Goal: Task Accomplishment & Management: Manage account settings

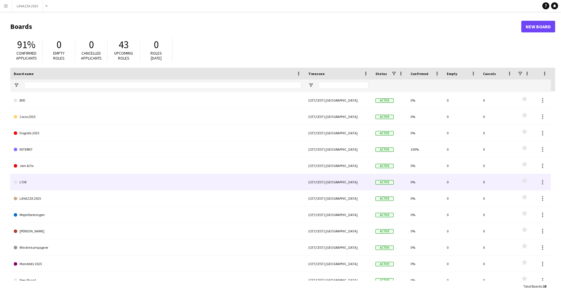
scroll to position [29, 0]
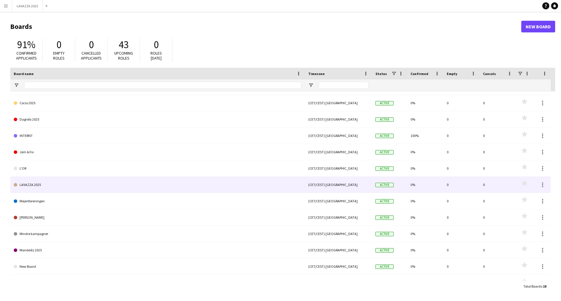
click at [84, 182] on link "LAVAZZA 2025" at bounding box center [157, 185] width 287 height 16
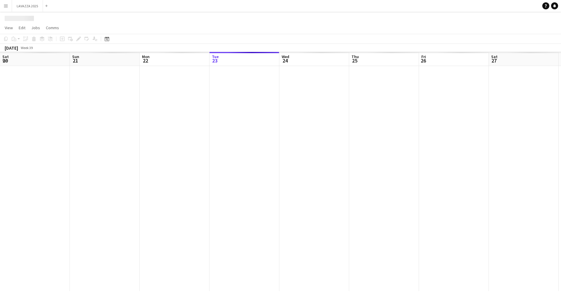
scroll to position [0, 140]
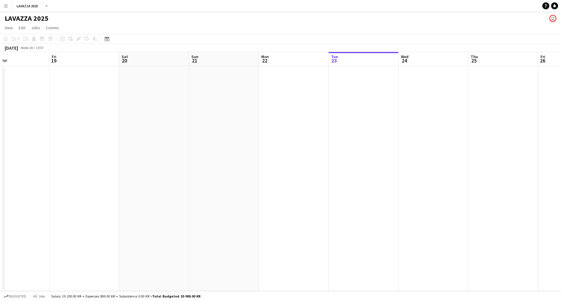
drag, startPoint x: 49, startPoint y: 96, endPoint x: 361, endPoint y: 112, distance: 312.0
click at [359, 112] on app-calendar-viewport "Tue 16 Wed 17 Thu 18 Fri 19 Sat 20 Sun 21 Mon 22 Tue 23 Wed 24 Thu 25 Fri 26 Sa…" at bounding box center [280, 171] width 561 height 239
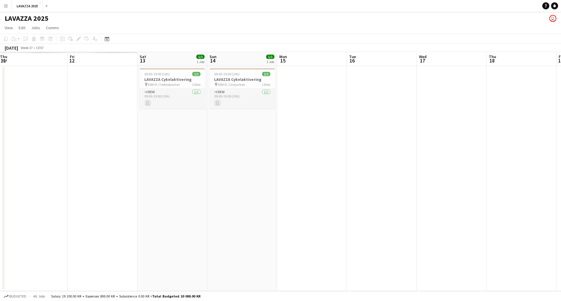
drag, startPoint x: 97, startPoint y: 133, endPoint x: 471, endPoint y: 130, distance: 374.1
click at [466, 129] on app-calendar-viewport "Thu 11 Fri 12 Sat 13 1/1 1 Job Sun 14 1/1 1 Job Mon 15 Tue 16 Wed 17 Thu 18 Fri…" at bounding box center [280, 171] width 561 height 239
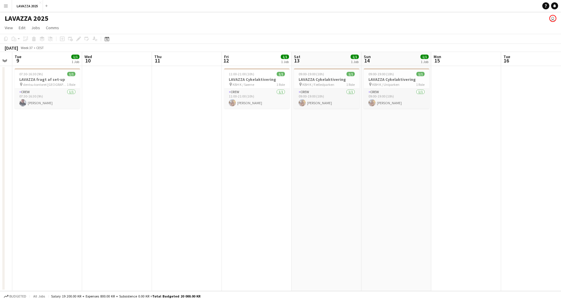
scroll to position [0, 123]
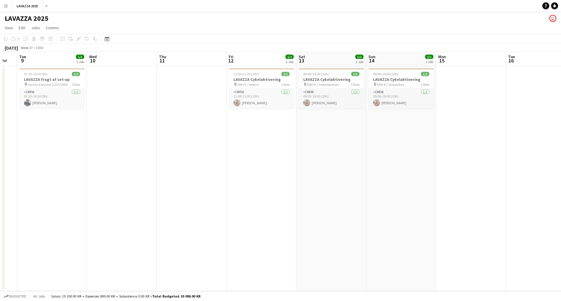
drag, startPoint x: 89, startPoint y: 154, endPoint x: 335, endPoint y: 153, distance: 246.1
click at [335, 153] on app-calendar-viewport "Sun 7 Mon 8 Tue 9 1/1 1 Job Wed 10 Thu 11 Fri 12 1/1 1 Job Sat 13 1/1 1 Job Sun…" at bounding box center [280, 171] width 561 height 239
click at [260, 79] on h3 "LAVAZZA Cykelaktivering" at bounding box center [261, 79] width 65 height 5
click at [260, 79] on h3 "LAVAZZA Cykelaktivering" at bounding box center [261, 79] width 64 height 5
click at [260, 79] on h3 "LAVAZZA Cykelaktivering" at bounding box center [261, 79] width 65 height 5
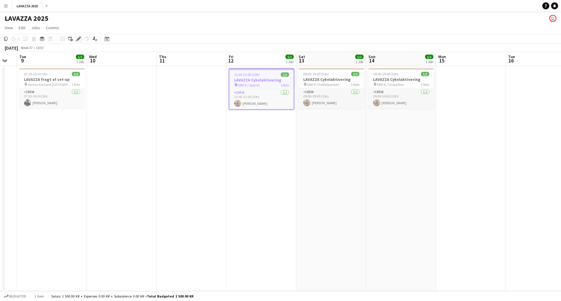
click at [79, 39] on icon at bounding box center [78, 38] width 3 height 3
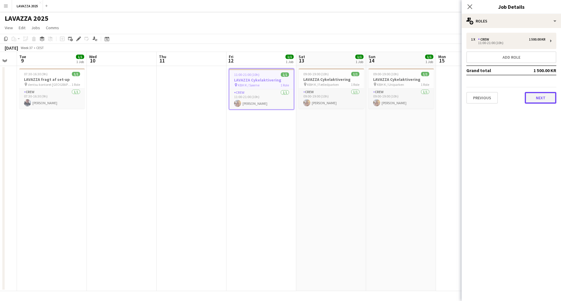
click at [538, 97] on button "Next" at bounding box center [540, 98] width 32 height 12
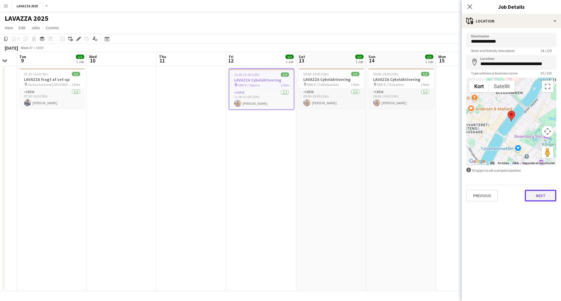
click at [541, 192] on button "Next" at bounding box center [540, 196] width 32 height 12
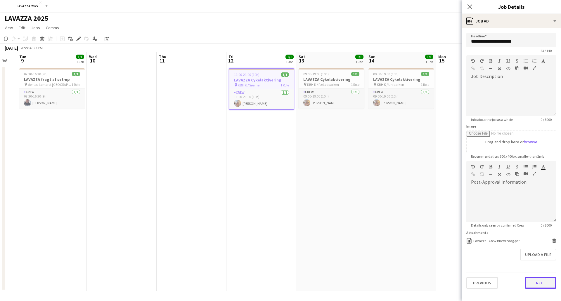
click at [546, 284] on button "Next" at bounding box center [540, 283] width 32 height 12
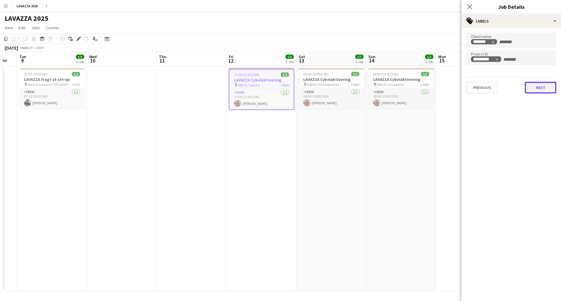
click at [547, 88] on button "Next" at bounding box center [540, 88] width 32 height 12
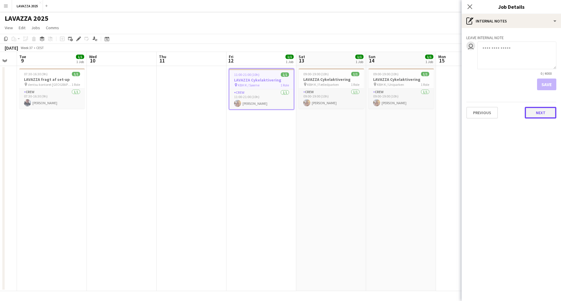
click at [543, 116] on button "Next" at bounding box center [540, 113] width 32 height 12
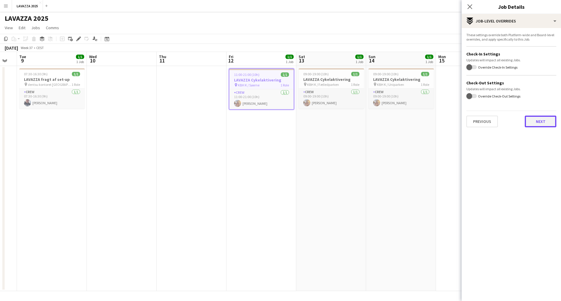
click at [543, 122] on button "Next" at bounding box center [540, 122] width 32 height 12
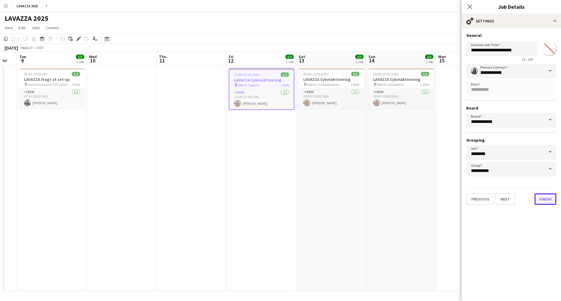
click at [552, 202] on button "Finish" at bounding box center [545, 199] width 22 height 12
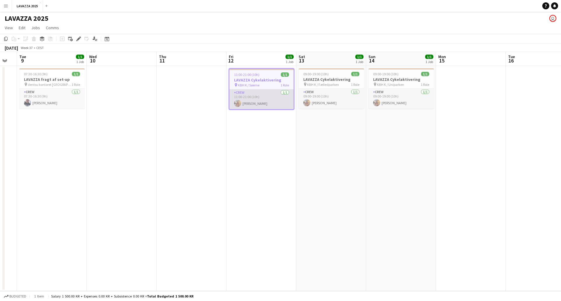
click at [237, 100] on app-user-avatar at bounding box center [237, 103] width 7 height 7
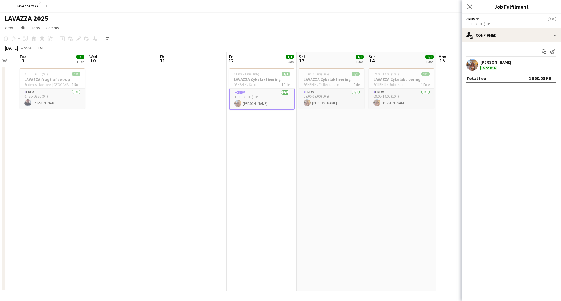
click at [510, 65] on div "[PERSON_NAME] To be paid" at bounding box center [510, 65] width 99 height 12
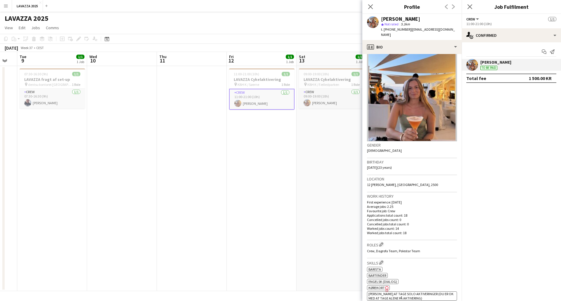
scroll to position [0, 0]
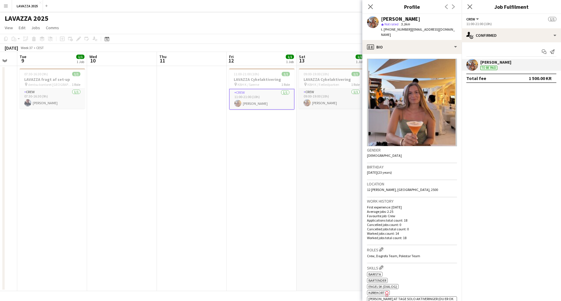
click at [512, 67] on div "[PERSON_NAME] To be paid" at bounding box center [510, 65] width 99 height 12
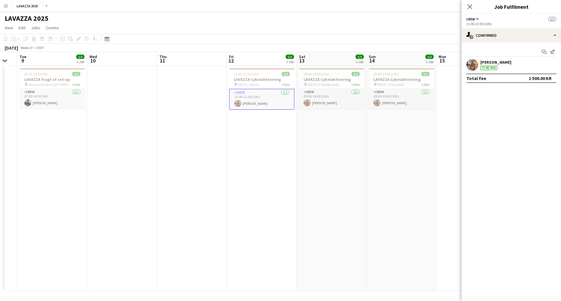
click at [512, 67] on div "[PERSON_NAME] To be paid" at bounding box center [510, 65] width 99 height 12
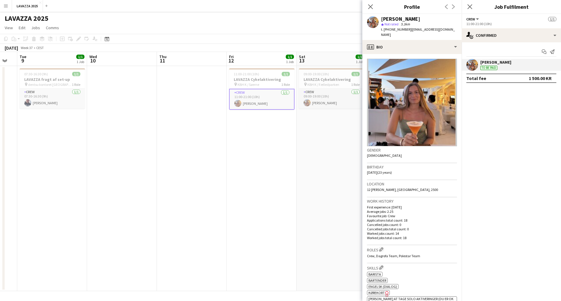
click at [512, 79] on div "Total fee 1 500.00 KR" at bounding box center [511, 78] width 90 height 9
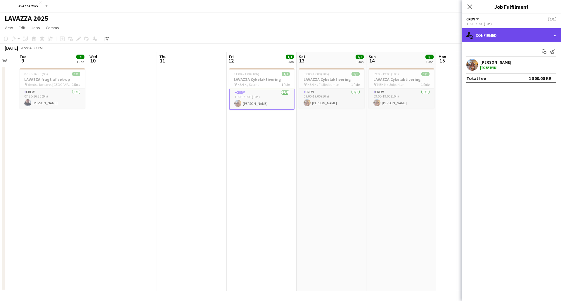
click at [531, 34] on div "single-neutral-actions-check-2 Confirmed" at bounding box center [510, 35] width 99 height 14
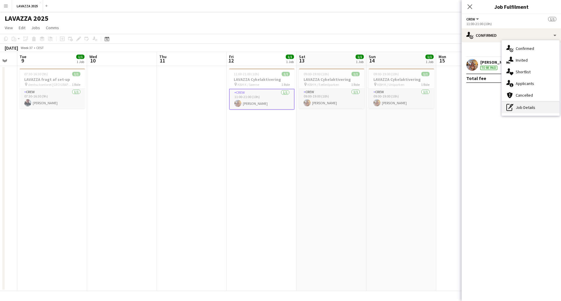
click at [528, 109] on div "pen-write Job Details" at bounding box center [530, 108] width 58 height 12
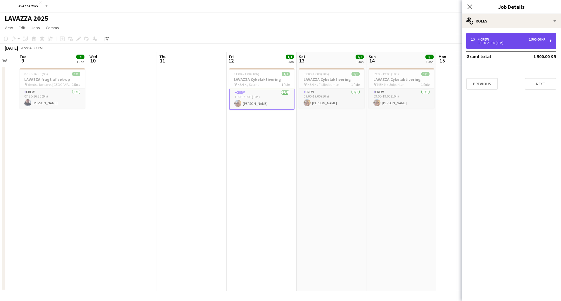
click at [542, 45] on div "1 x Crew 1 500.00 KR 11:00-21:00 (10h)" at bounding box center [511, 41] width 90 height 16
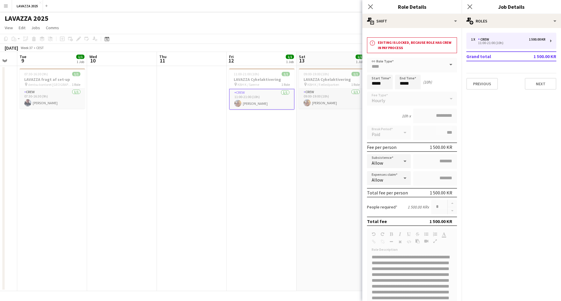
click at [403, 162] on icon at bounding box center [404, 161] width 7 height 12
click at [401, 160] on icon at bounding box center [404, 161] width 7 height 12
click at [402, 162] on icon at bounding box center [404, 161] width 7 height 12
click at [437, 84] on div "Start Time ***** End Time ***** (10h)" at bounding box center [412, 82] width 90 height 15
click at [370, 9] on icon "Close pop-in" at bounding box center [370, 7] width 6 height 6
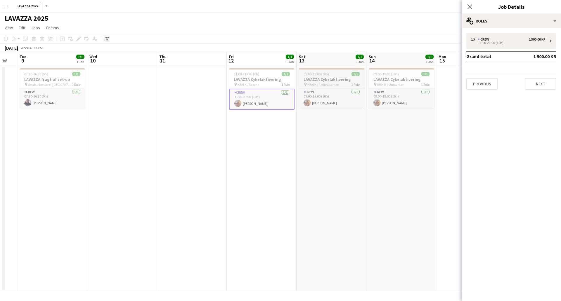
click at [335, 72] on div "09:00-19:00 (10h) 1/1" at bounding box center [331, 74] width 65 height 4
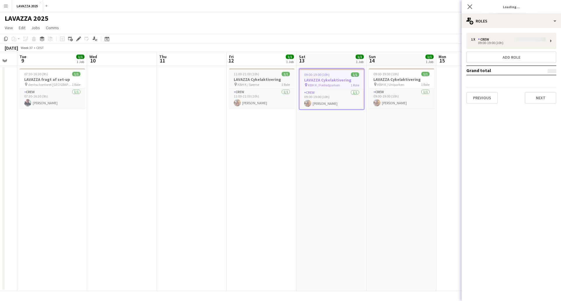
click at [281, 85] on span "1 Role" at bounding box center [285, 84] width 8 height 4
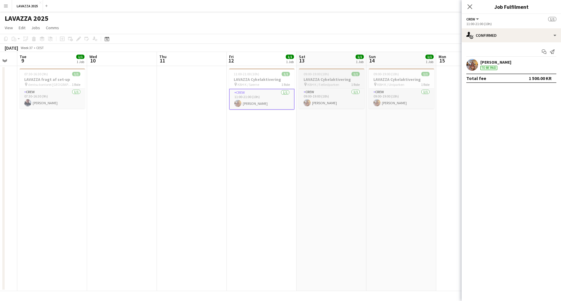
click at [335, 80] on h3 "LAVAZZA Cykelaktivering" at bounding box center [331, 79] width 65 height 5
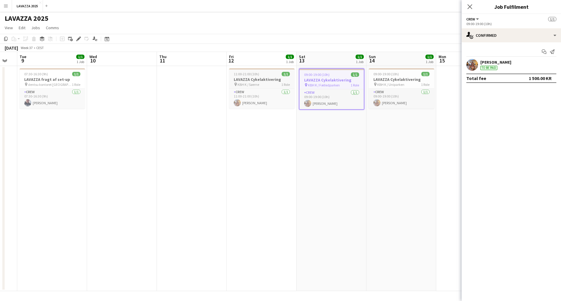
click at [258, 78] on h3 "LAVAZZA Cykelaktivering" at bounding box center [261, 79] width 65 height 5
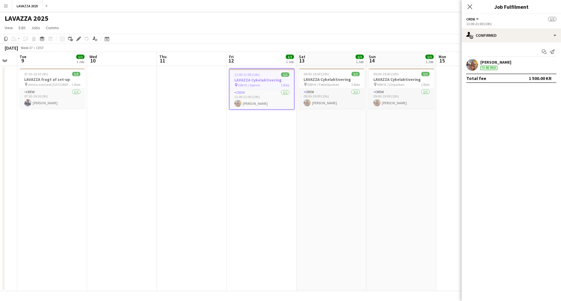
click at [258, 29] on app-page-menu "View Day view expanded Day view collapsed Month view Date picker Jump to [DATE]…" at bounding box center [280, 28] width 561 height 11
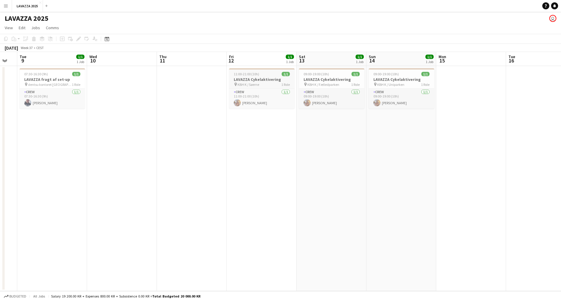
click at [258, 80] on h3 "LAVAZZA Cykelaktivering" at bounding box center [261, 79] width 65 height 5
click at [264, 81] on h3 "LAVAZZA Cykelaktivering" at bounding box center [262, 79] width 64 height 5
click at [264, 81] on h3 "LAVAZZA Cykelaktivering" at bounding box center [261, 79] width 65 height 5
drag, startPoint x: 265, startPoint y: 80, endPoint x: 258, endPoint y: 78, distance: 7.2
click at [258, 78] on h3 "LAVAZZA Cykelaktivering" at bounding box center [262, 79] width 64 height 5
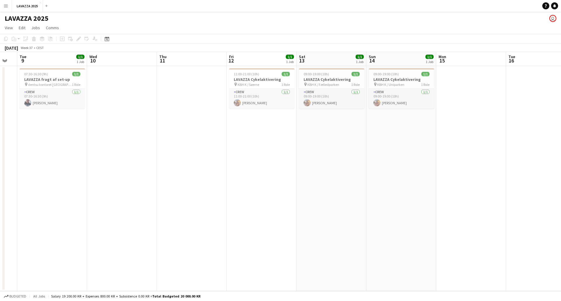
click at [254, 20] on div "LAVAZZA 2025 user" at bounding box center [280, 17] width 561 height 11
click at [288, 45] on div "[DATE] Week 37 • CEST" at bounding box center [280, 48] width 561 height 8
click at [280, 21] on div "LAVAZZA 2025 user" at bounding box center [280, 17] width 561 height 11
click at [268, 22] on div "LAVAZZA 2025 user" at bounding box center [280, 17] width 561 height 11
click at [277, 18] on div "LAVAZZA 2025 user" at bounding box center [280, 17] width 561 height 11
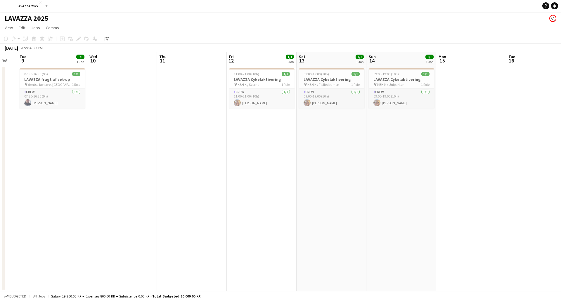
click at [264, 20] on div "LAVAZZA 2025 user" at bounding box center [280, 17] width 561 height 11
